Goal: Check status

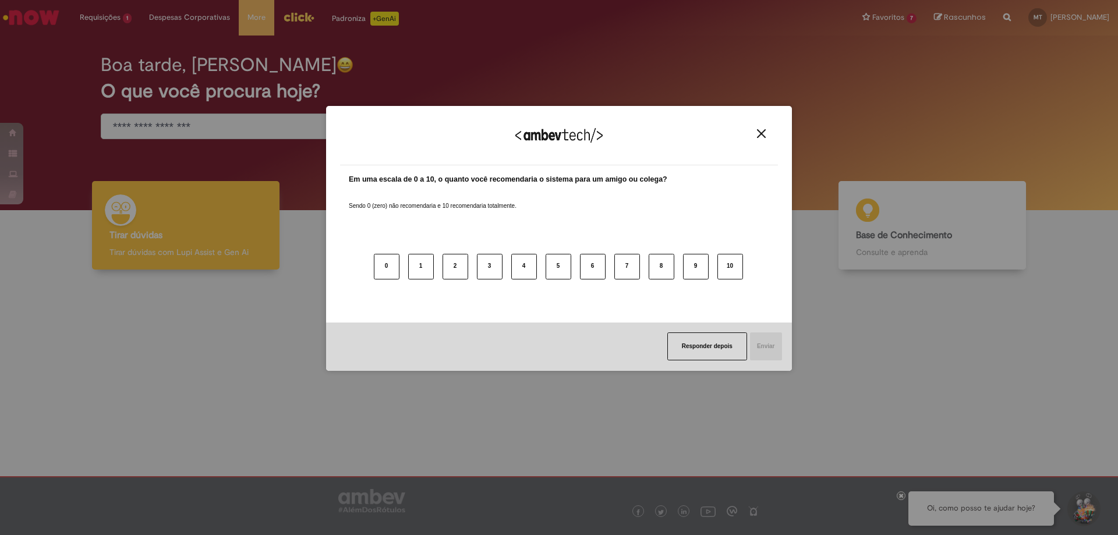
click at [761, 136] on img "Close" at bounding box center [761, 133] width 9 height 9
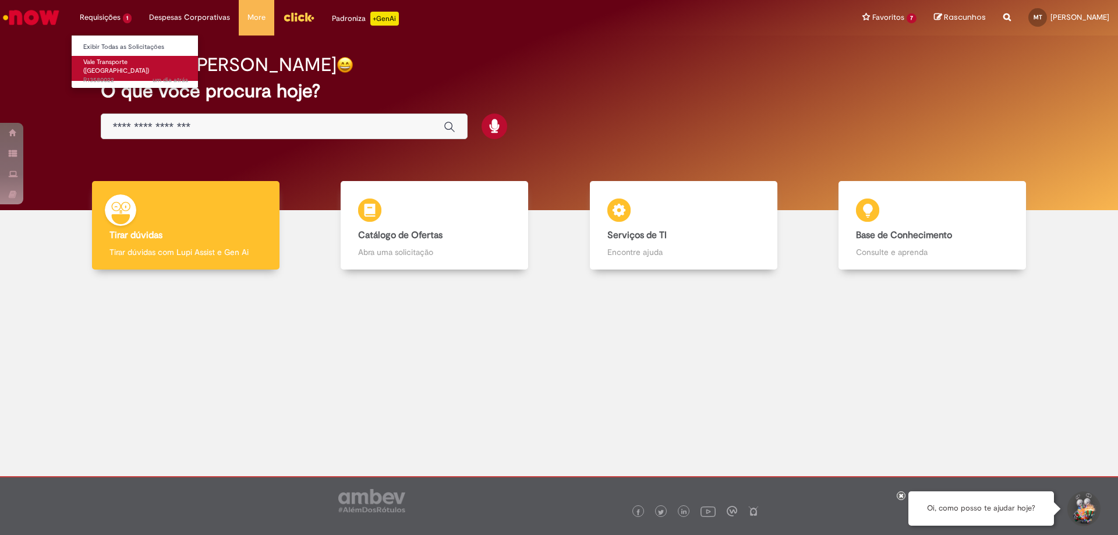
click at [115, 64] on span "Vale Transporte ([GEOGRAPHIC_DATA])" at bounding box center [116, 67] width 66 height 18
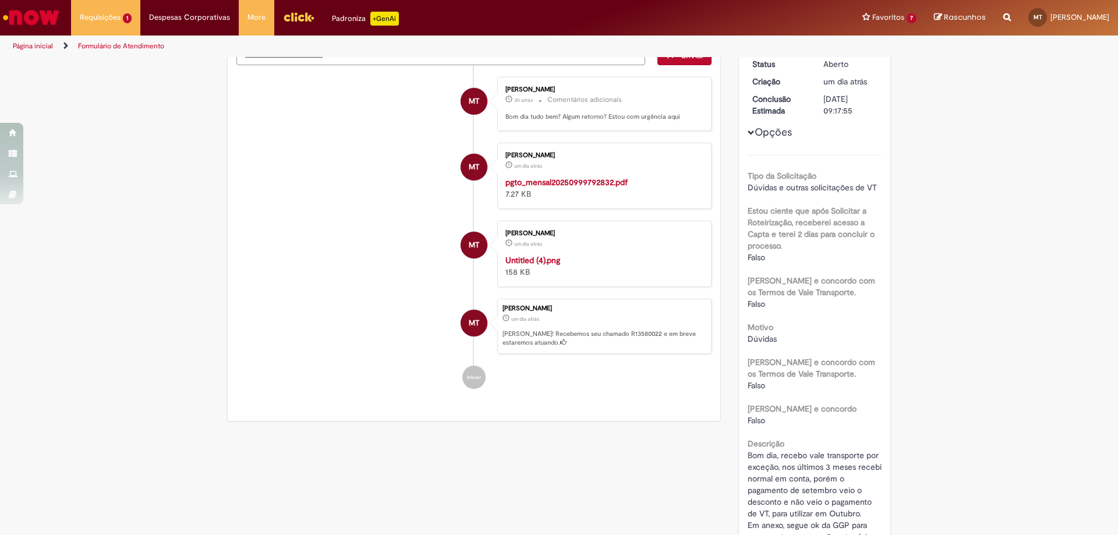
scroll to position [58, 0]
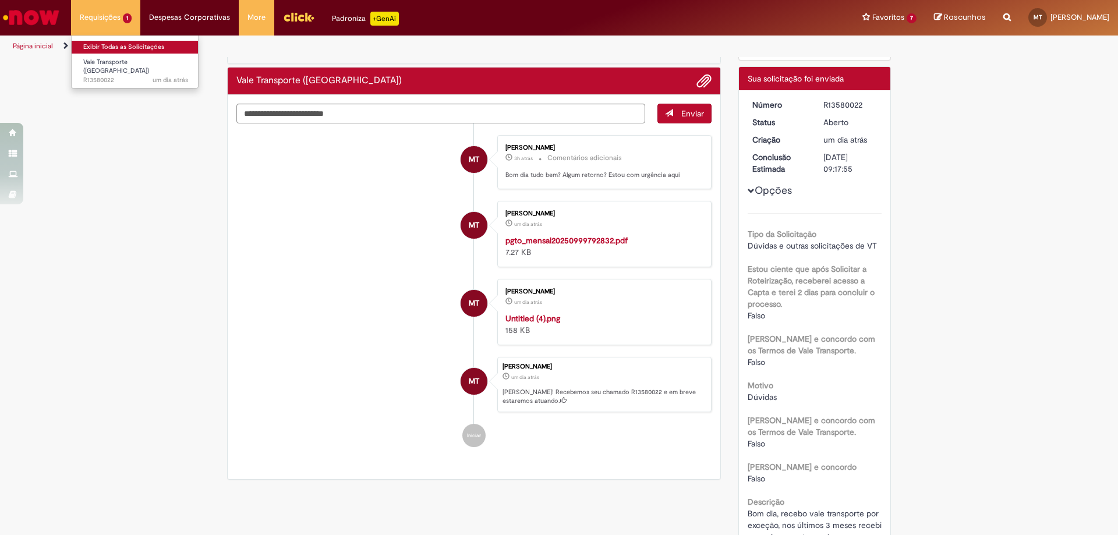
click at [121, 46] on link "Exibir Todas as Solicitações" at bounding box center [136, 47] width 128 height 13
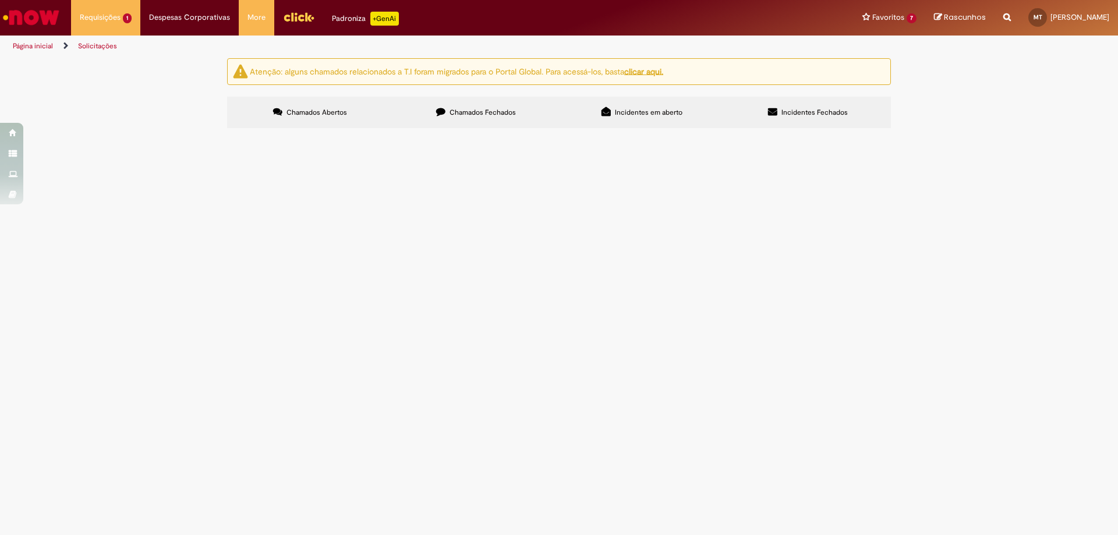
click at [486, 111] on span "Chamados Fechados" at bounding box center [483, 112] width 66 height 9
click at [0, 0] on td "Vale Transporte ([GEOGRAPHIC_DATA])" at bounding box center [0, 0] width 0 height 0
click at [0, 0] on span "Funcionário tem pagamento de VT por exceção, e no pagamento do dia 06/25 não re…" at bounding box center [0, 0] width 0 height 0
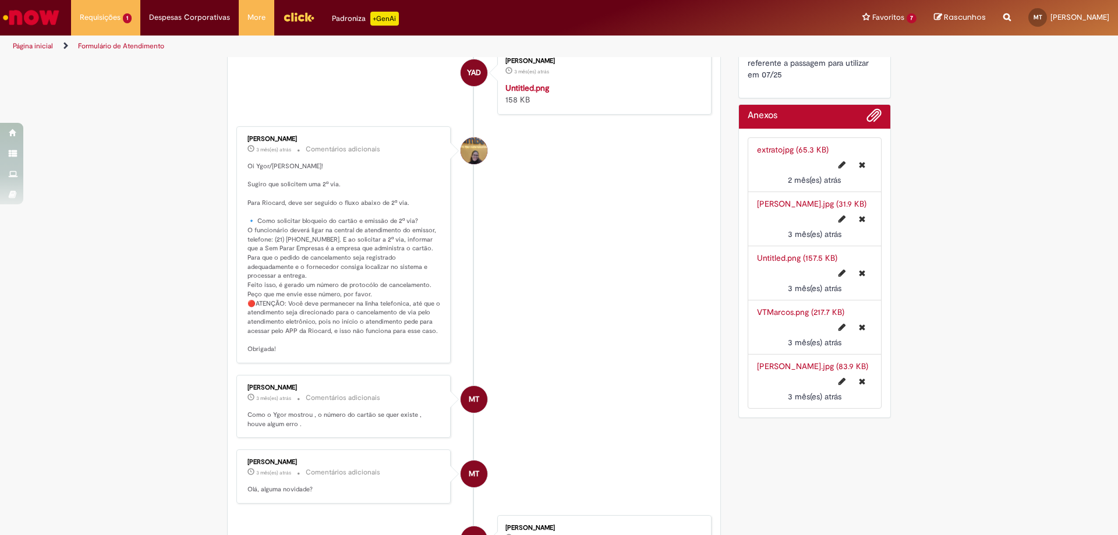
scroll to position [466, 0]
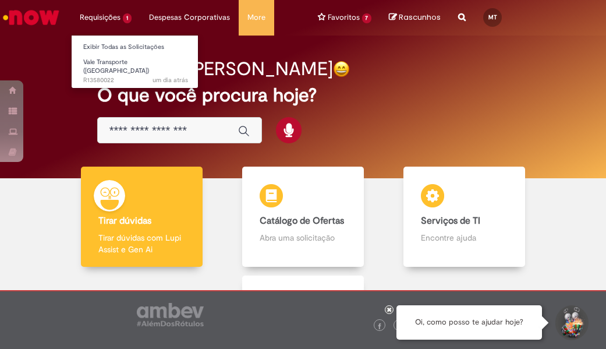
click at [101, 14] on li "Requisições 1 Exibir Todas as Solicitações Vale Transporte (VT) um dia atrás um…" at bounding box center [105, 17] width 69 height 35
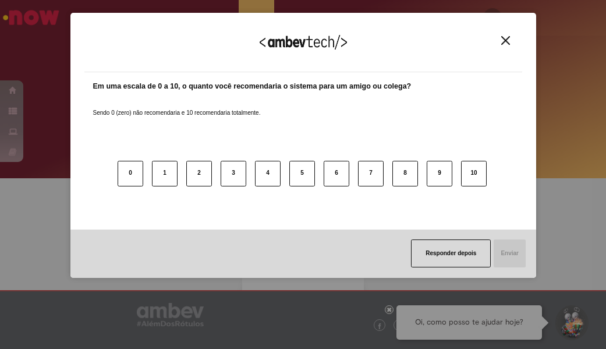
click at [503, 38] on img "Close" at bounding box center [505, 40] width 9 height 9
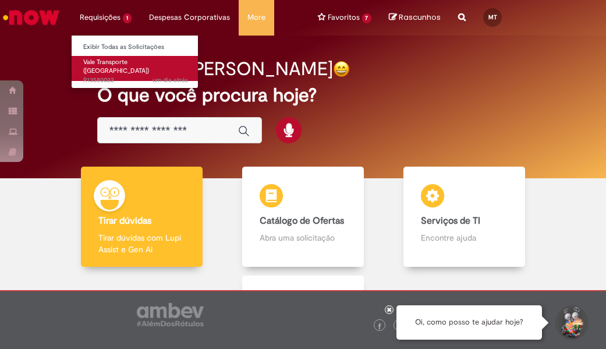
click at [123, 76] on span "um dia atrás um dia atrás R13580022" at bounding box center [135, 80] width 105 height 9
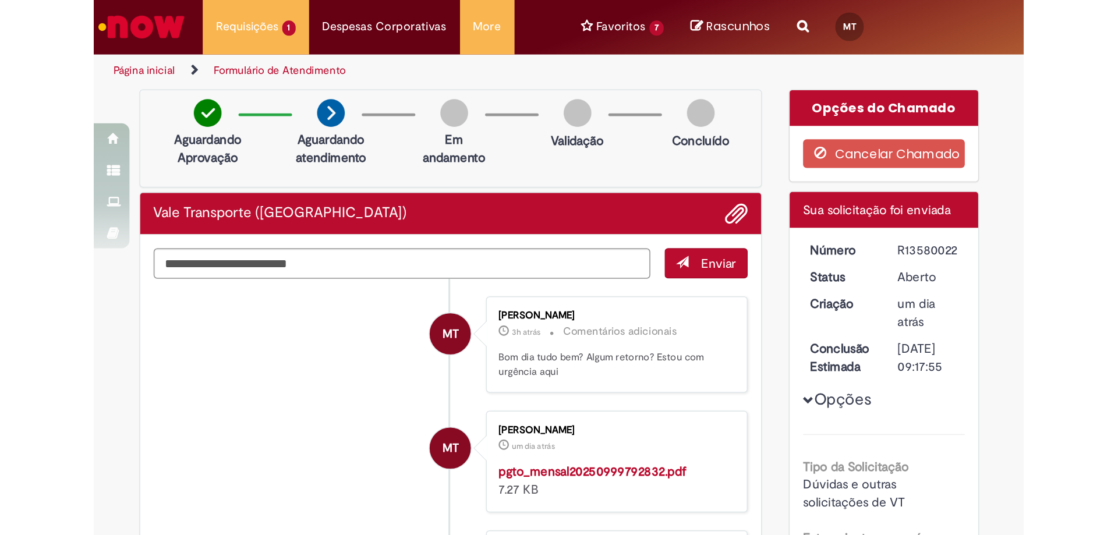
scroll to position [291, 0]
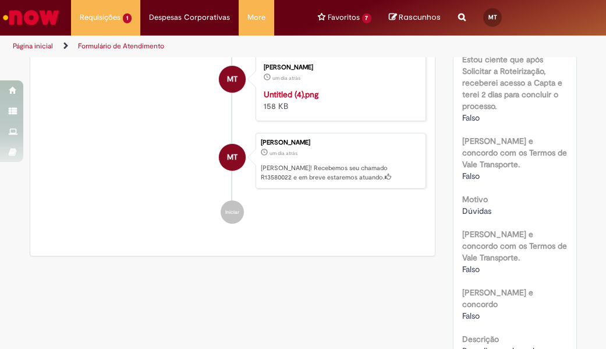
click at [320, 89] on img "Histórico de tíquete" at bounding box center [339, 89] width 150 height 0
